Goal: Navigation & Orientation: Find specific page/section

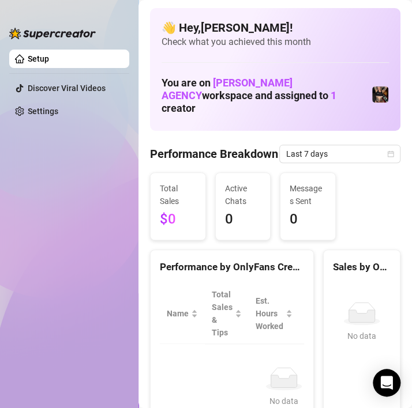
click at [189, 181] on div "Total Sales $0" at bounding box center [178, 206] width 55 height 67
